Goal: Download file/media

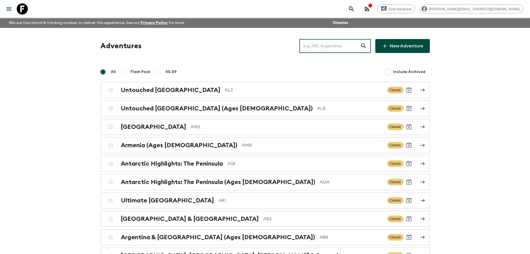
click at [322, 46] on input "text" at bounding box center [330, 46] width 61 height 16
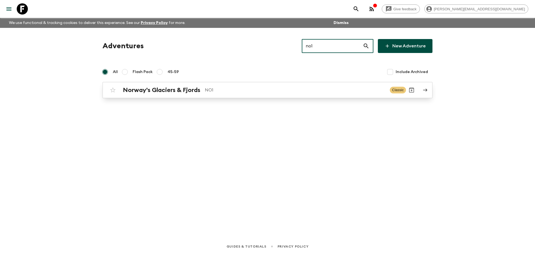
type input "no1"
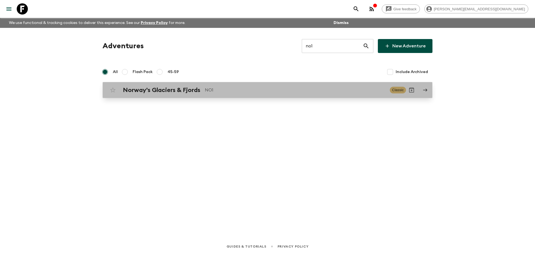
click at [214, 90] on p "NO1" at bounding box center [295, 90] width 180 height 7
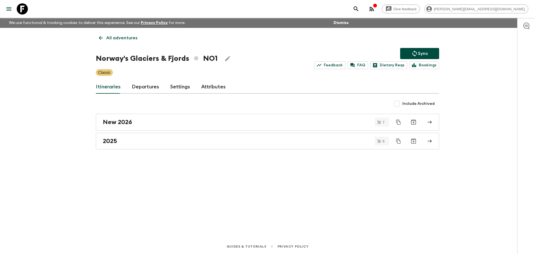
click at [148, 86] on link "Departures" at bounding box center [145, 86] width 27 height 13
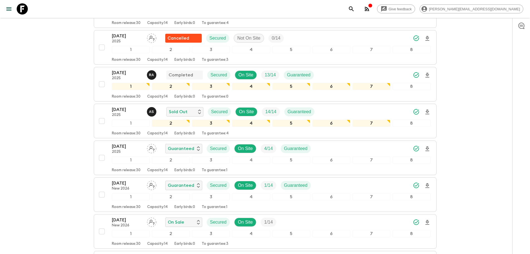
scroll to position [440, 0]
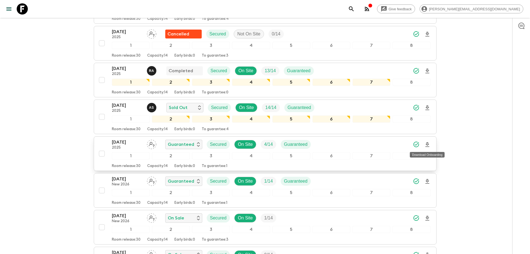
click at [427, 144] on icon "Download Onboarding" at bounding box center [428, 144] width 4 height 5
